Goal: Obtain resource: Download file/media

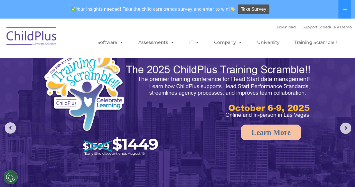
select select "MEDIUM"
click at [277, 28] on link "Download" at bounding box center [286, 27] width 19 height 4
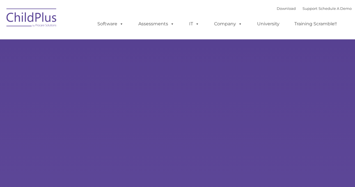
type input ""
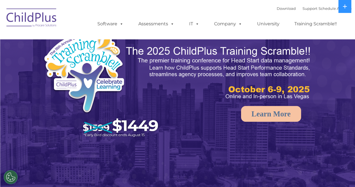
select select "MEDIUM"
click at [277, 10] on link "Download" at bounding box center [286, 8] width 19 height 4
